Goal: Entertainment & Leisure: Consume media (video, audio)

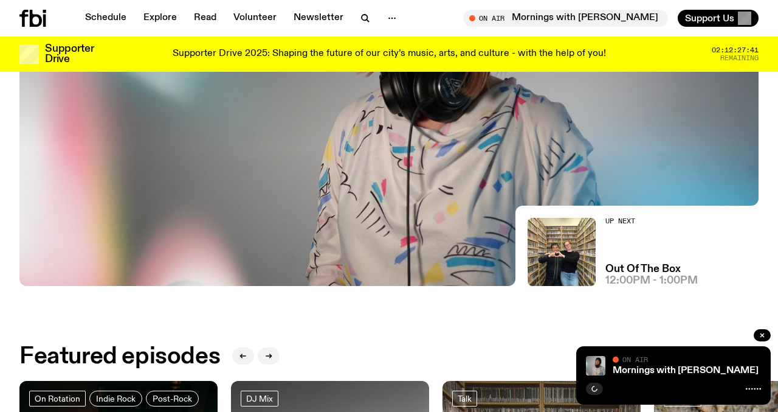
scroll to position [237, 0]
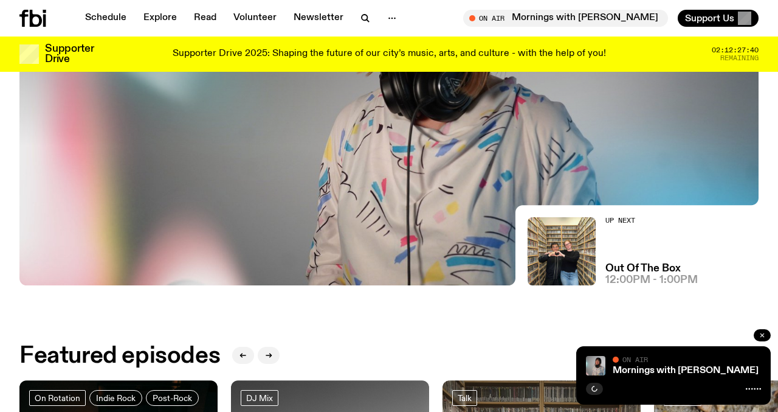
click at [761, 337] on icon "button" at bounding box center [763, 335] width 4 height 4
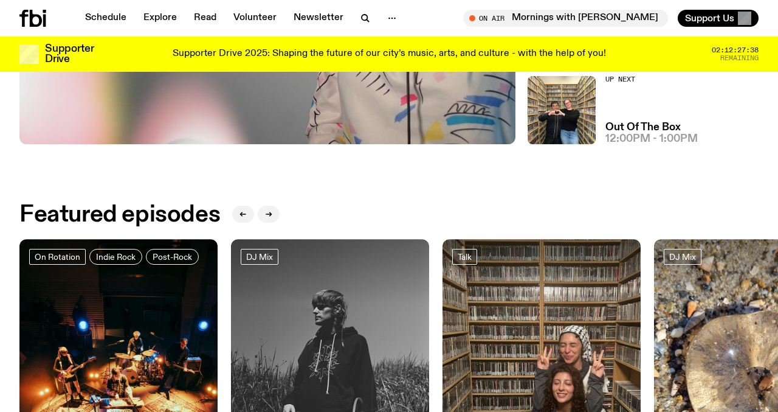
scroll to position [386, 0]
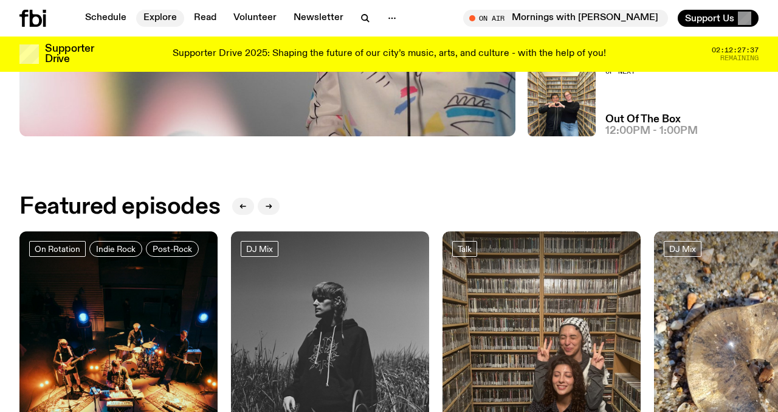
click at [163, 23] on link "Explore" at bounding box center [160, 18] width 48 height 17
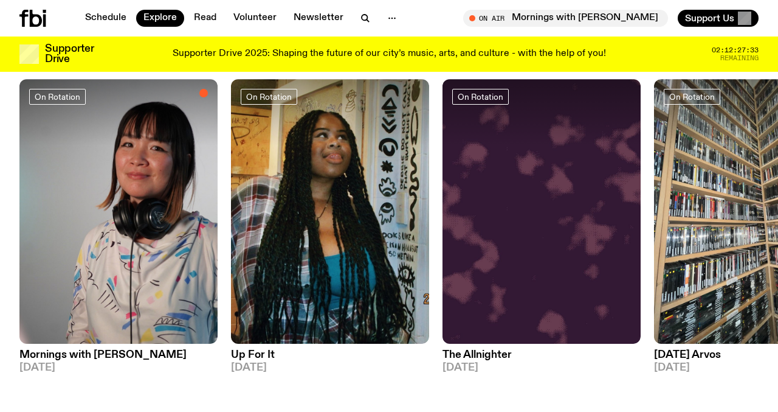
scroll to position [529, 0]
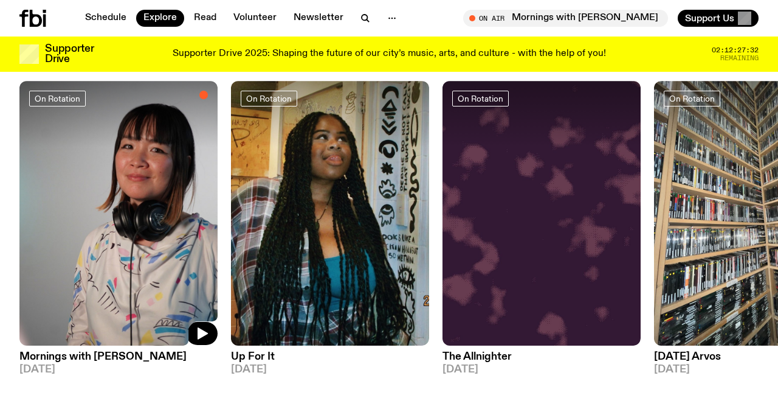
click at [114, 221] on img at bounding box center [118, 213] width 198 height 265
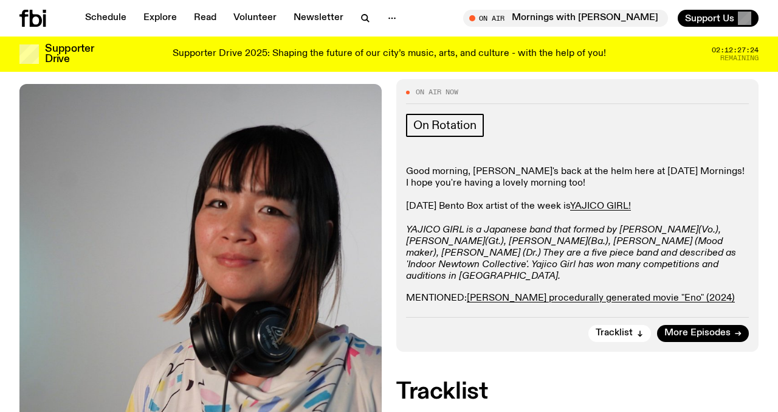
scroll to position [176, 0]
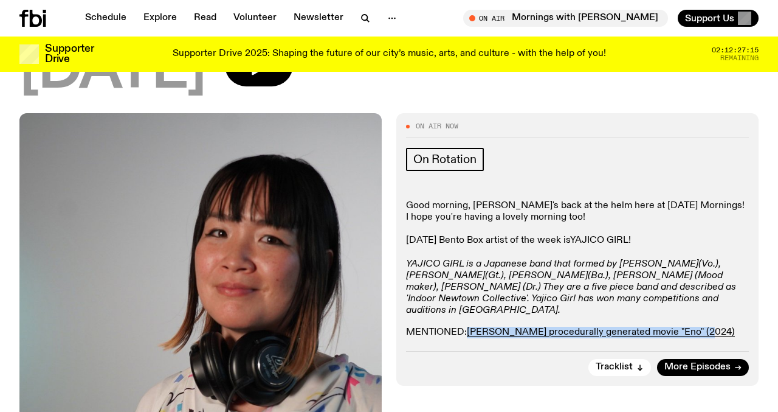
click at [597, 235] on link "YAJICO GIRL!" at bounding box center [600, 240] width 61 height 10
